Goal: Information Seeking & Learning: Learn about a topic

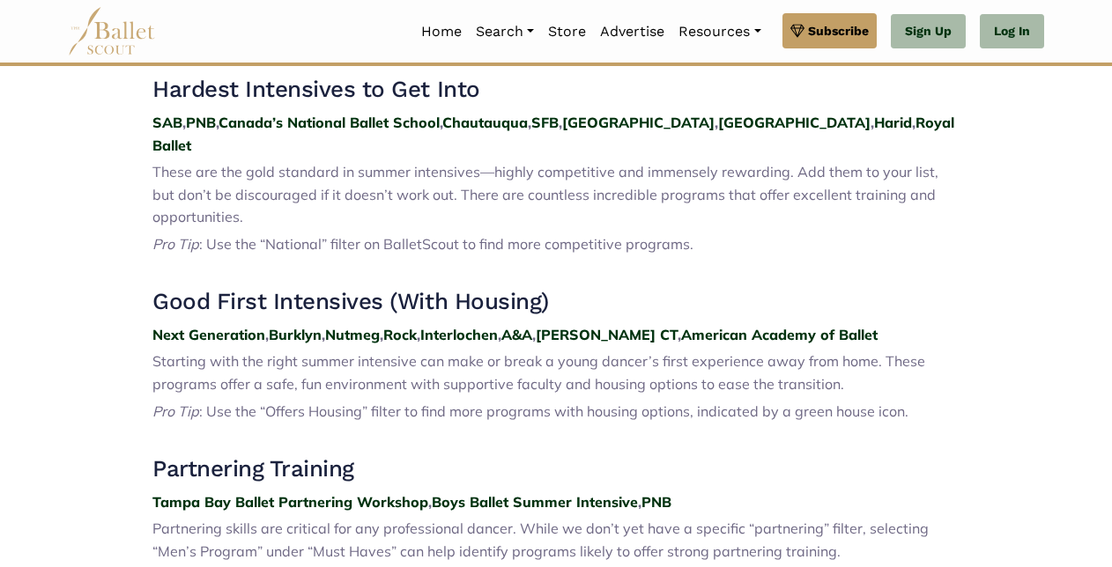
scroll to position [713, 0]
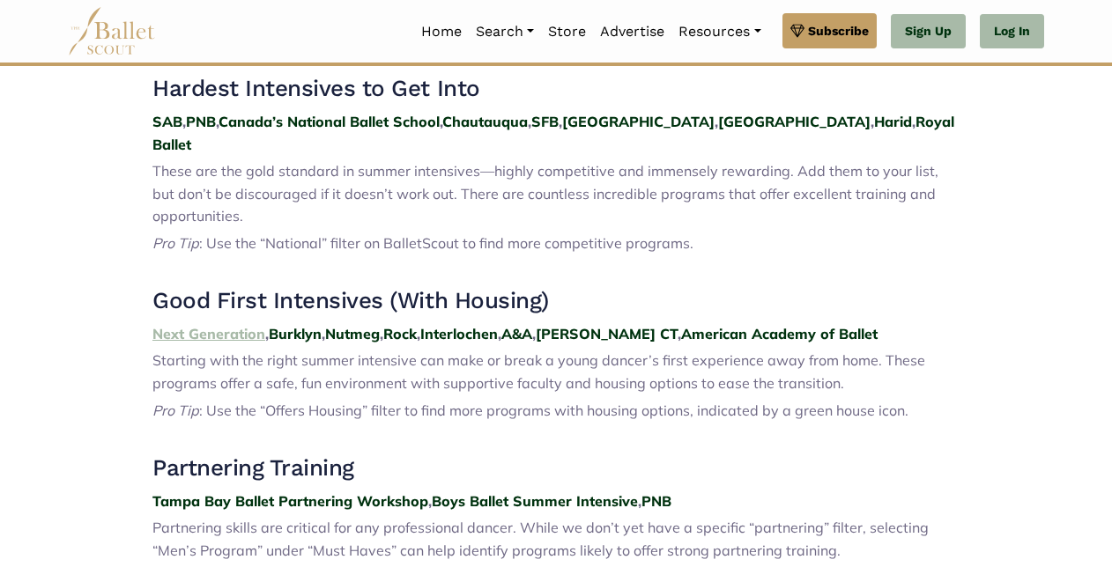
click at [216, 325] on strong "Next Generation" at bounding box center [208, 334] width 113 height 18
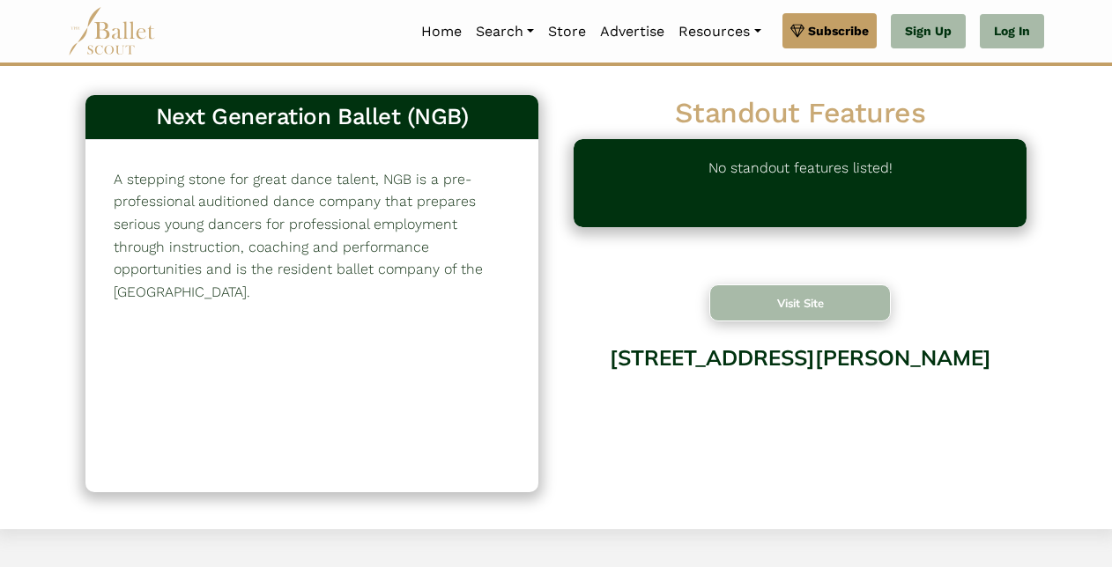
click at [743, 308] on button "Visit Site" at bounding box center [799, 303] width 181 height 37
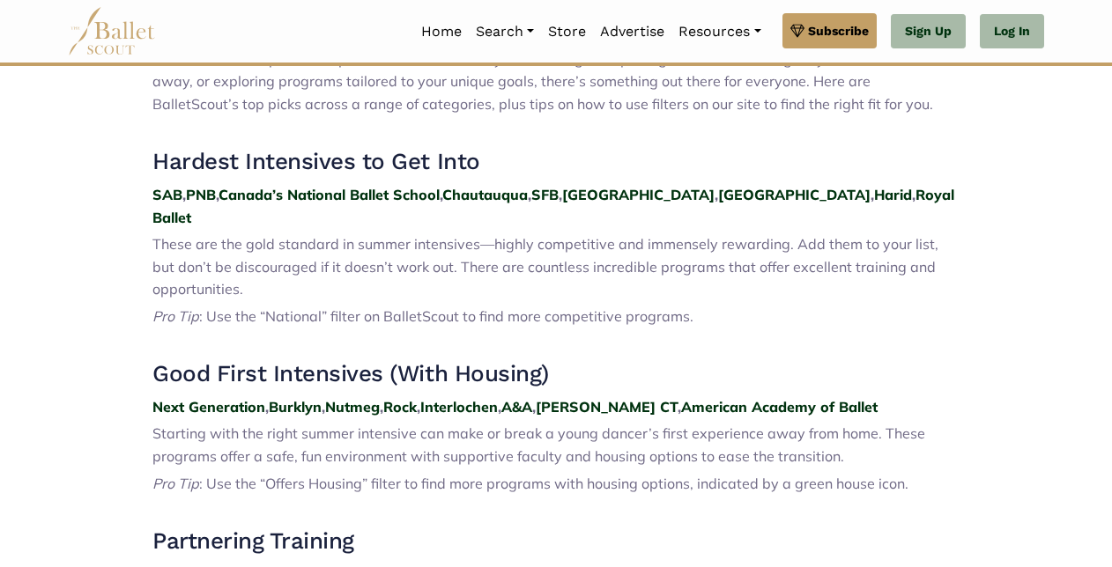
scroll to position [640, 0]
click at [718, 202] on strong "Miami" at bounding box center [794, 194] width 152 height 18
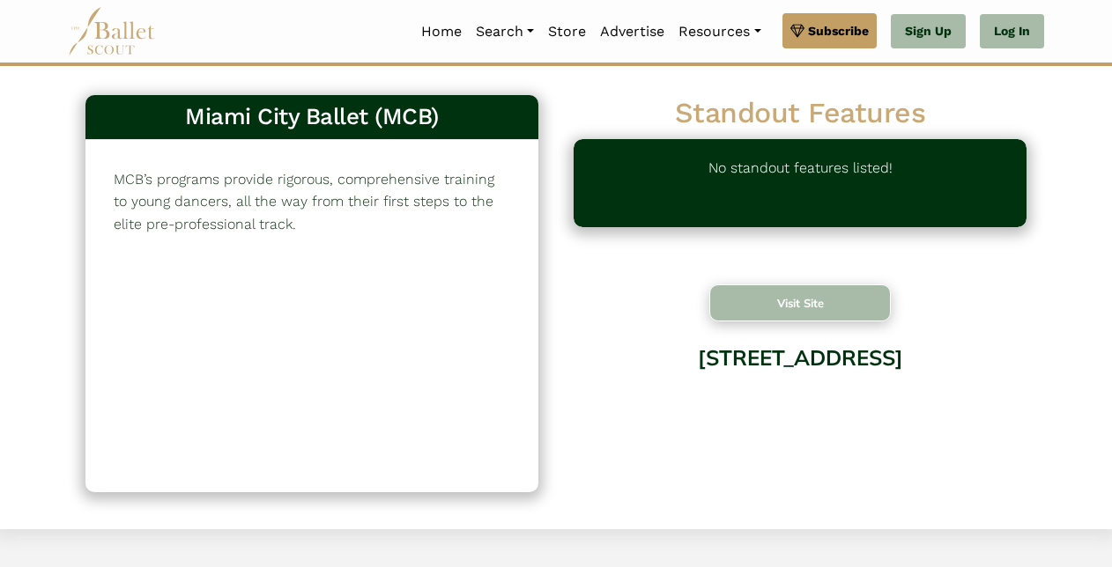
click at [835, 312] on button "Visit Site" at bounding box center [799, 303] width 181 height 37
